Goal: Task Accomplishment & Management: Use online tool/utility

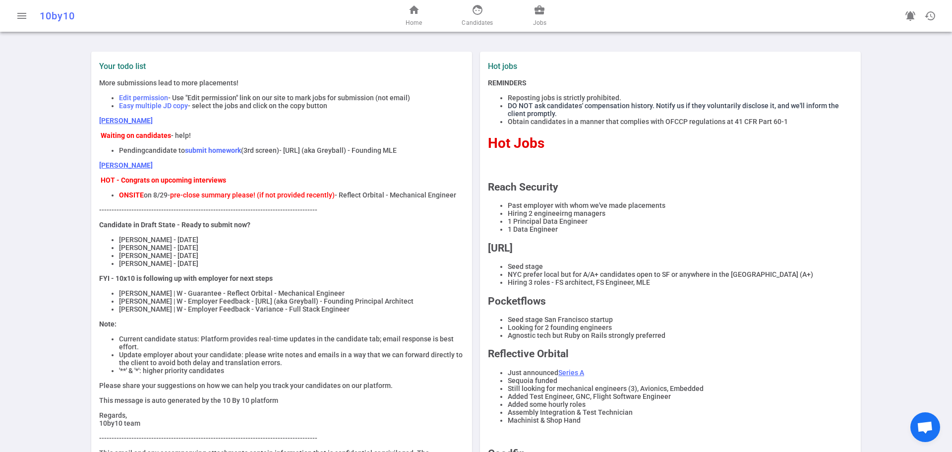
drag, startPoint x: 145, startPoint y: 118, endPoint x: 87, endPoint y: 110, distance: 58.1
click at [91, 110] on div "Your todo list More submissions lead to more placements! Edit permission - Use …" at bounding box center [281, 330] width 381 height 556
